Goal: Task Accomplishment & Management: Complete application form

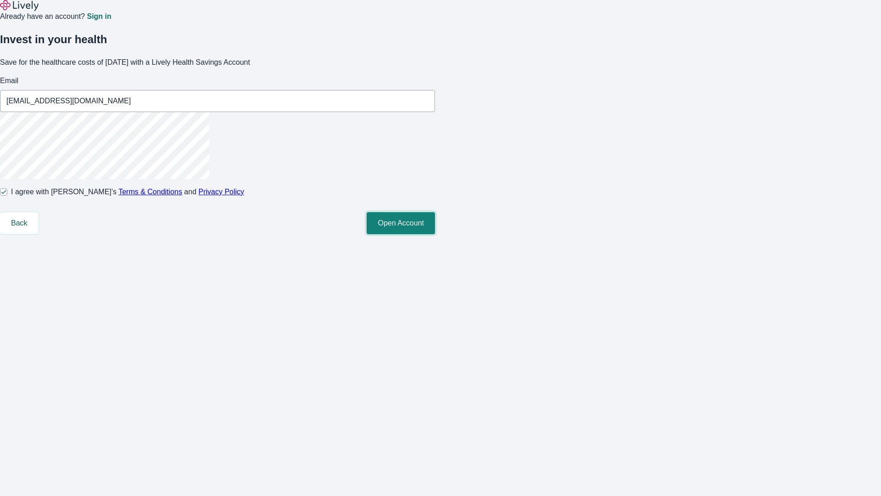
click at [435, 234] on button "Open Account" at bounding box center [401, 223] width 68 height 22
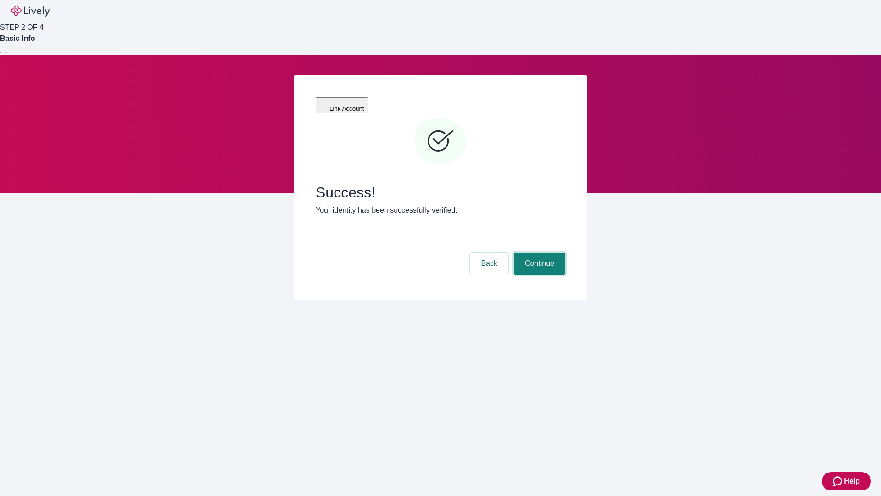
click at [538, 252] on button "Continue" at bounding box center [539, 263] width 51 height 22
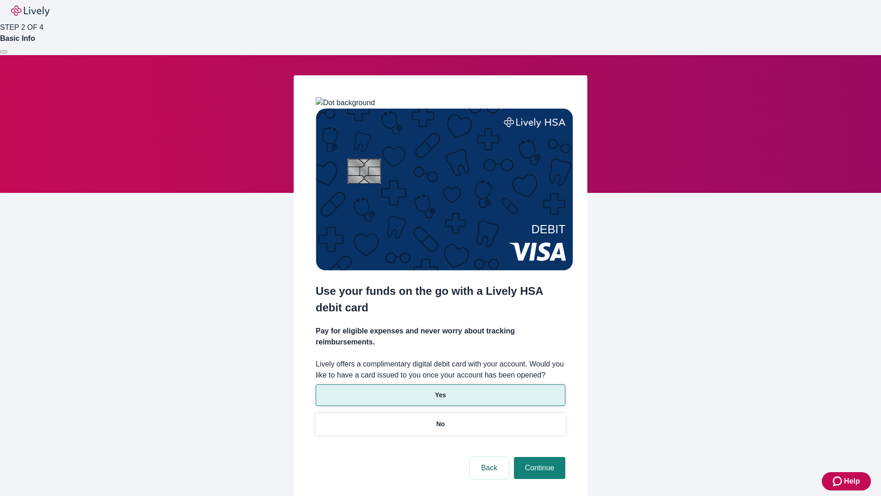
click at [440, 390] on p "Yes" at bounding box center [440, 395] width 11 height 10
click at [538, 457] on button "Continue" at bounding box center [539, 468] width 51 height 22
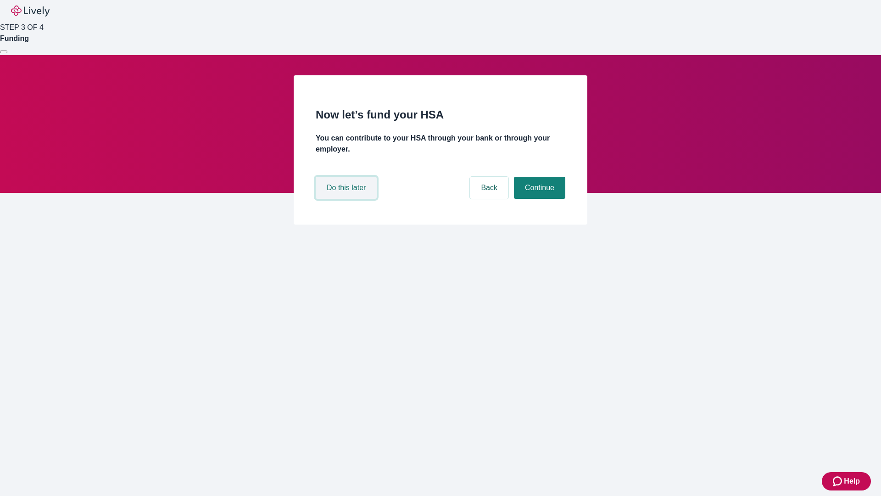
click at [347, 199] on button "Do this later" at bounding box center [346, 188] width 61 height 22
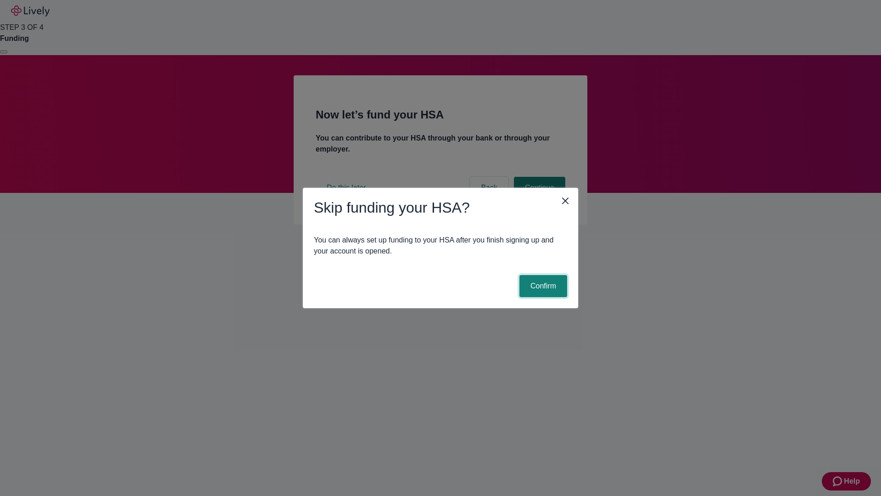
click at [542, 286] on button "Confirm" at bounding box center [543, 286] width 48 height 22
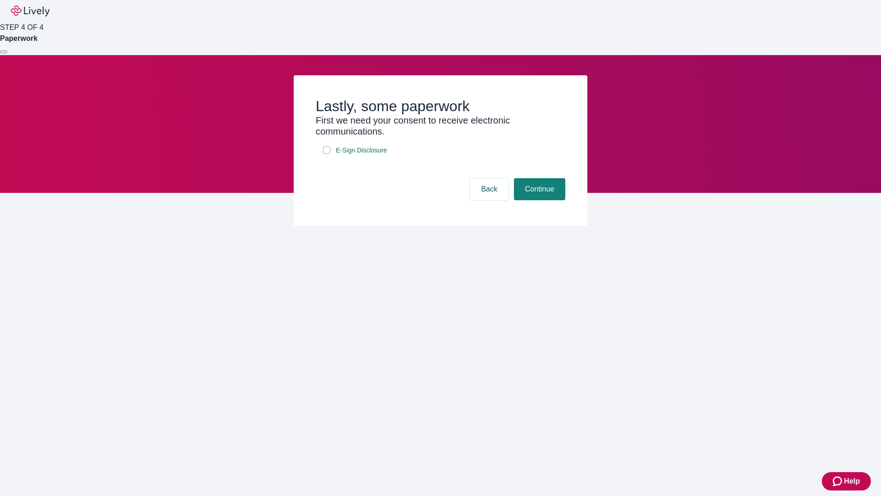
click at [327, 154] on input "E-Sign Disclosure" at bounding box center [326, 149] width 7 height 7
checkbox input "true"
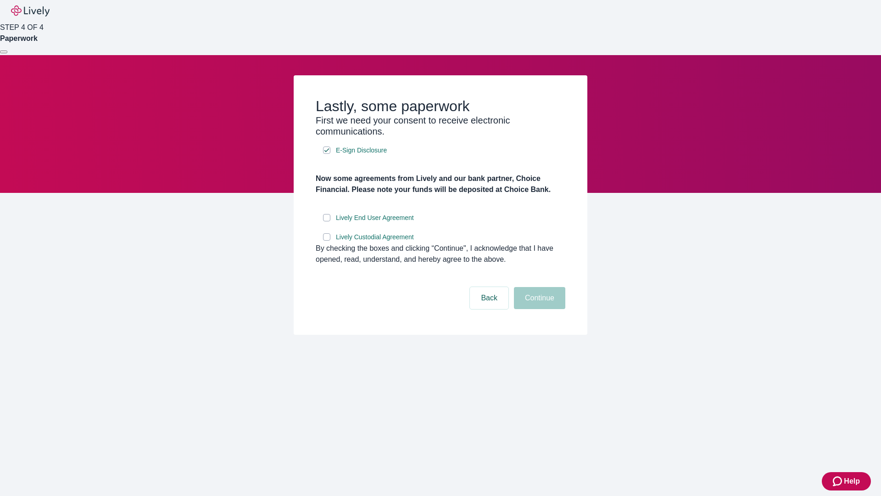
click at [327, 221] on input "Lively End User Agreement" at bounding box center [326, 217] width 7 height 7
checkbox input "true"
click at [327, 240] on input "Lively Custodial Agreement" at bounding box center [326, 236] width 7 height 7
checkbox input "true"
click at [538, 309] on button "Continue" at bounding box center [539, 298] width 51 height 22
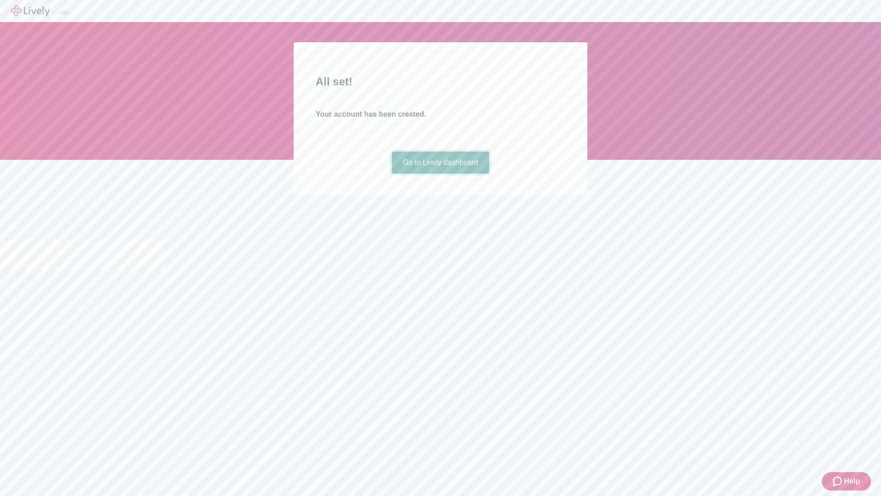
click at [440, 173] on link "Go to Lively dashboard" at bounding box center [441, 162] width 98 height 22
